Goal: Transaction & Acquisition: Book appointment/travel/reservation

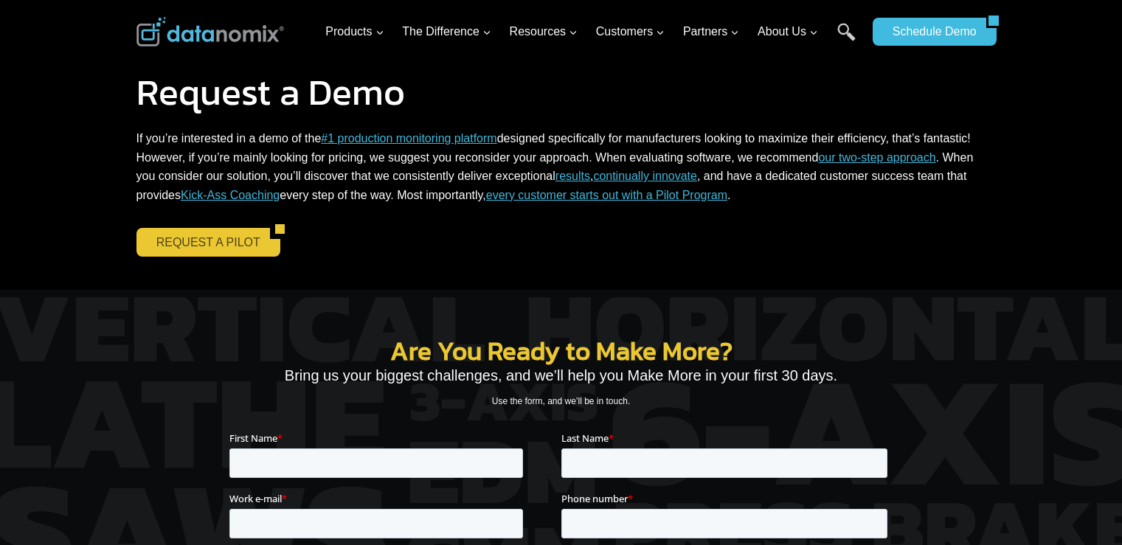
click at [168, 240] on link "REQUEST A PILOT" at bounding box center [203, 242] width 134 height 28
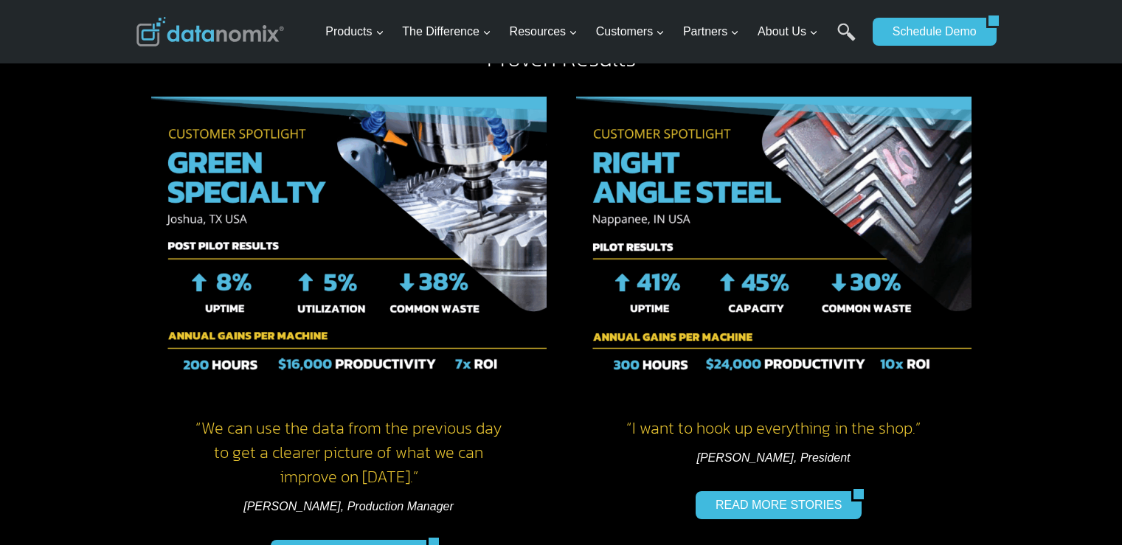
scroll to position [1254, 0]
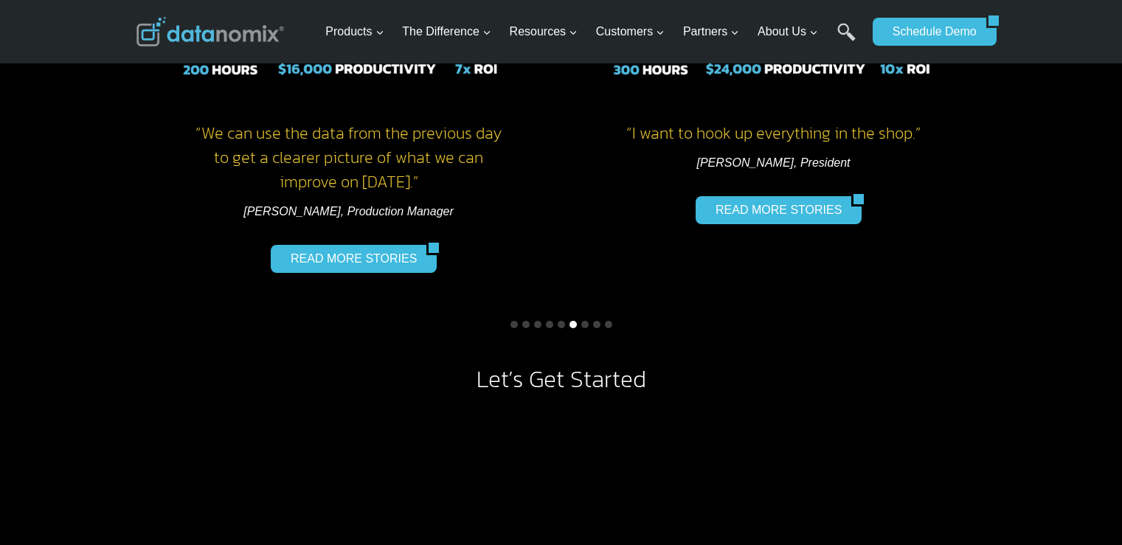
click at [573, 324] on button "Go to slide 6" at bounding box center [573, 324] width 7 height 7
click at [609, 322] on button "Go to slide 9" at bounding box center [608, 324] width 7 height 7
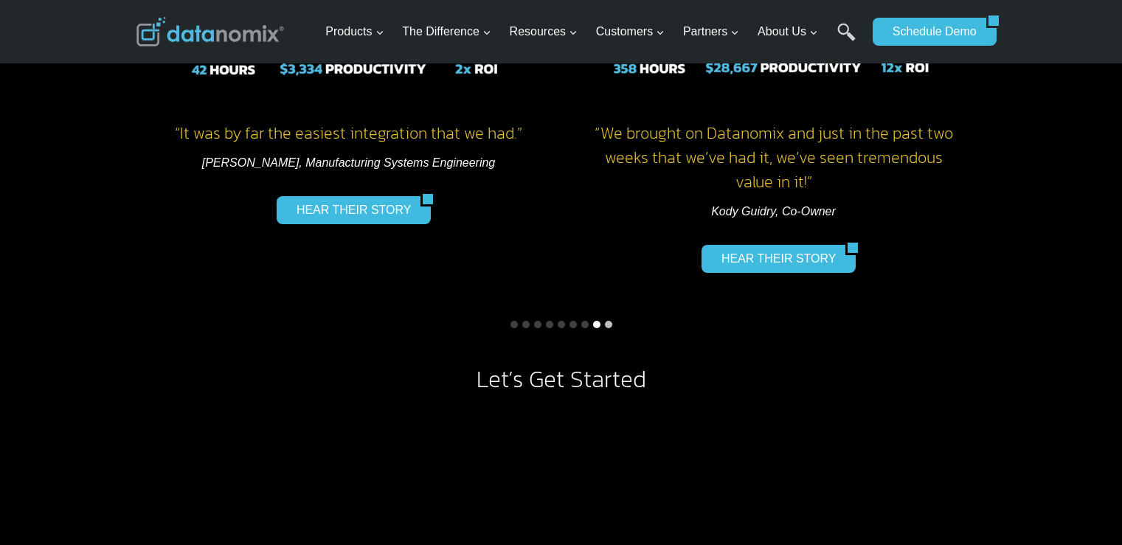
click at [593, 325] on button "Go to slide 8" at bounding box center [596, 324] width 7 height 7
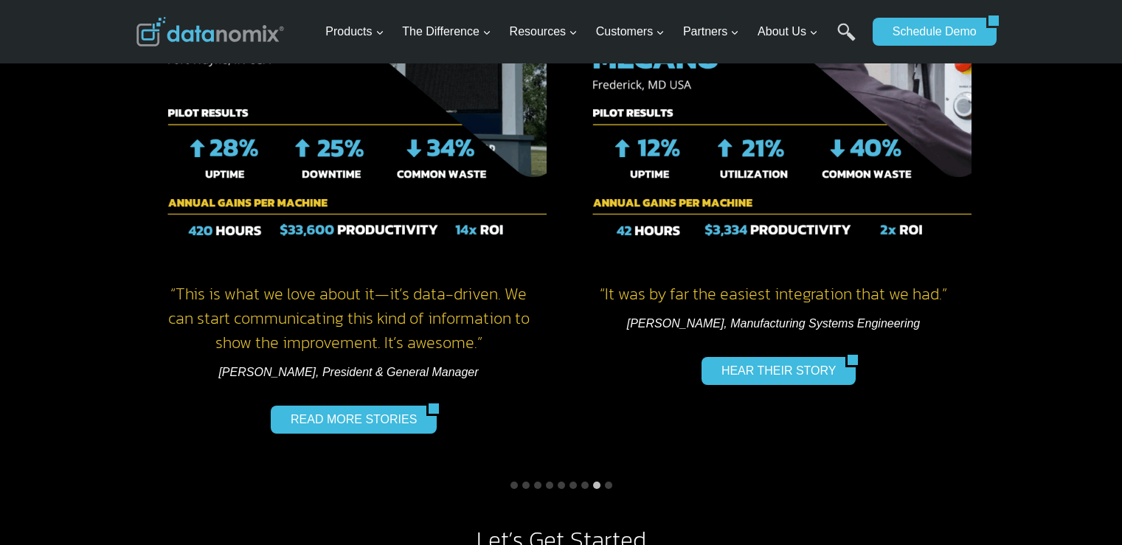
scroll to position [1107, 0]
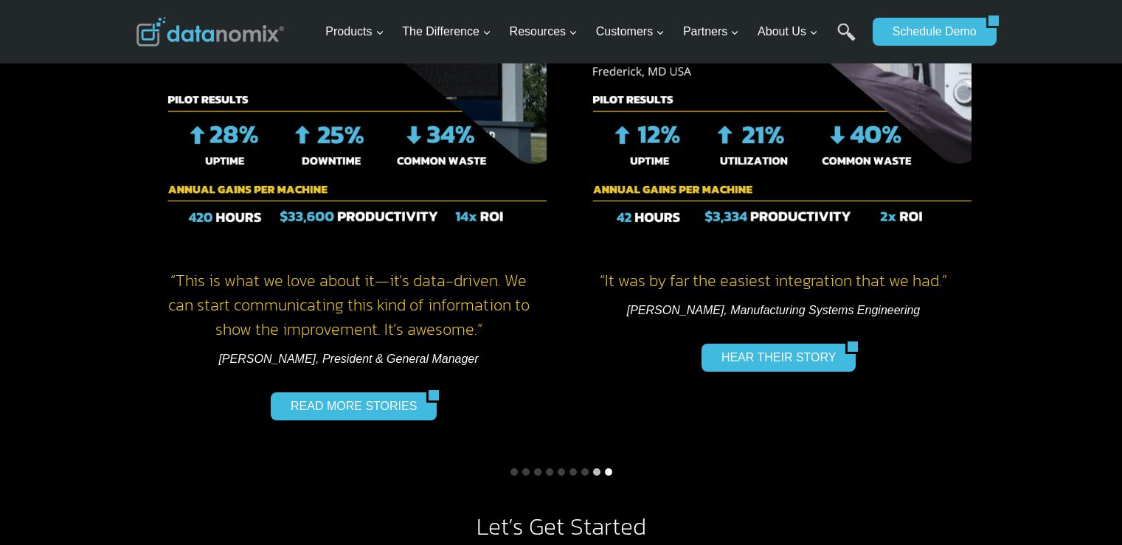
click at [605, 470] on button "Go to slide 9" at bounding box center [608, 472] width 7 height 7
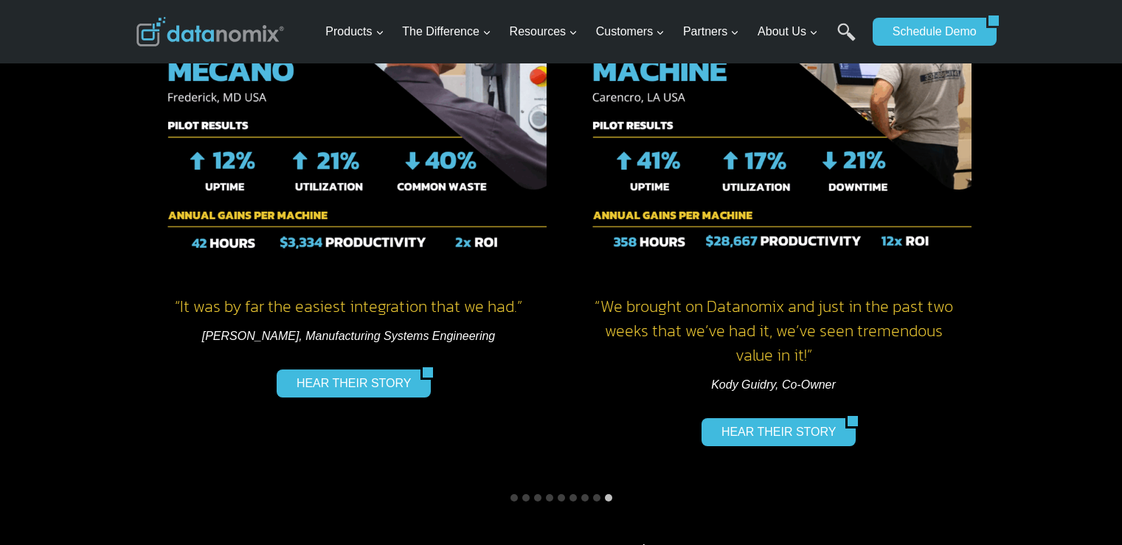
scroll to position [1254, 0]
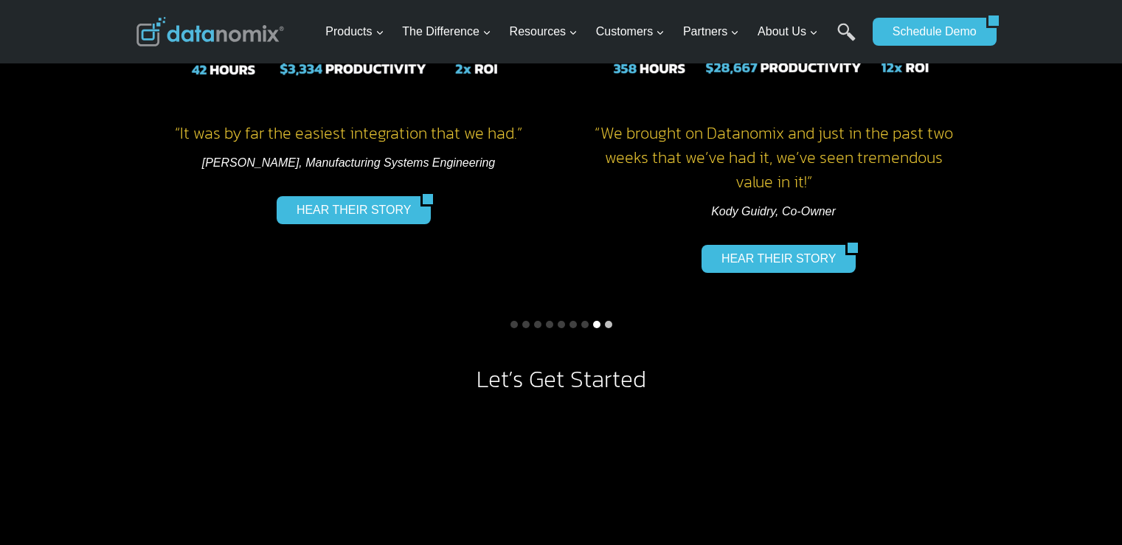
click at [597, 322] on button "Go to slide 8" at bounding box center [596, 324] width 7 height 7
